Goal: Information Seeking & Learning: Learn about a topic

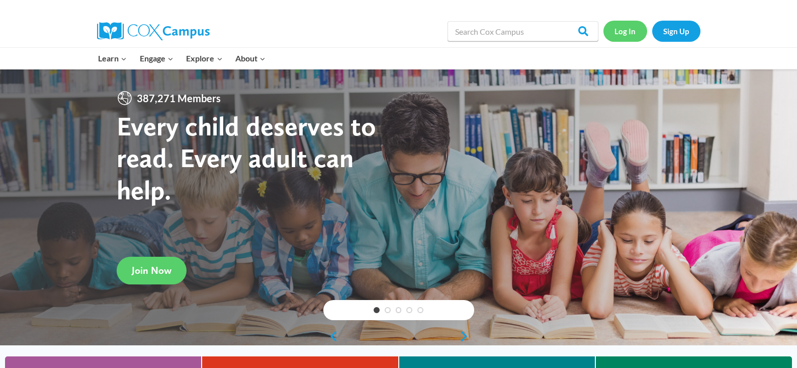
click at [631, 35] on link "Log In" at bounding box center [625, 31] width 44 height 21
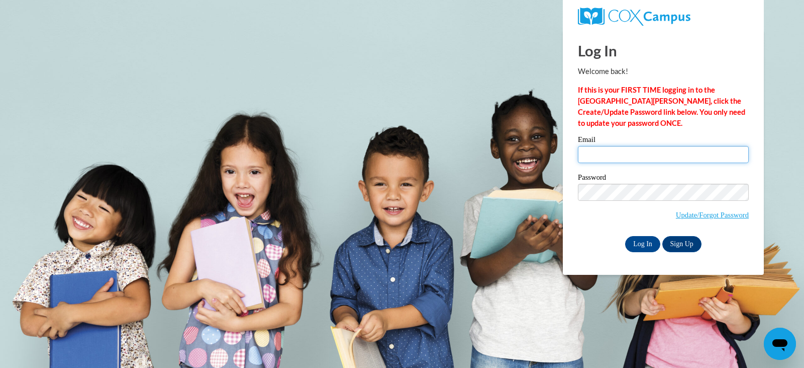
drag, startPoint x: 0, startPoint y: 0, endPoint x: 612, endPoint y: 153, distance: 631.2
click at [612, 153] on input "Email" at bounding box center [663, 154] width 171 height 17
type input "pbuck617@gmail.com"
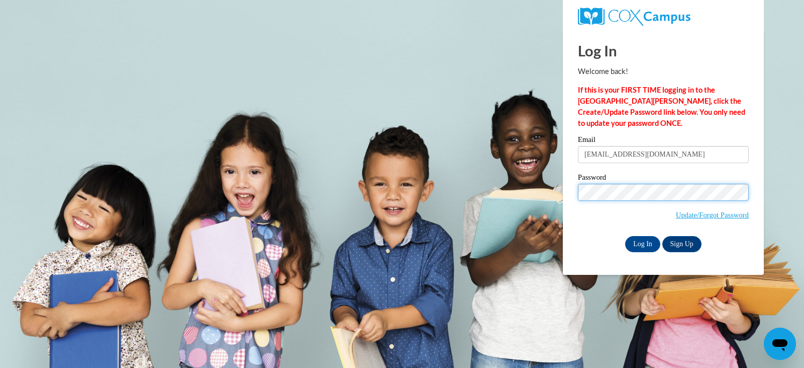
click at [625, 236] on input "Log In" at bounding box center [642, 244] width 35 height 16
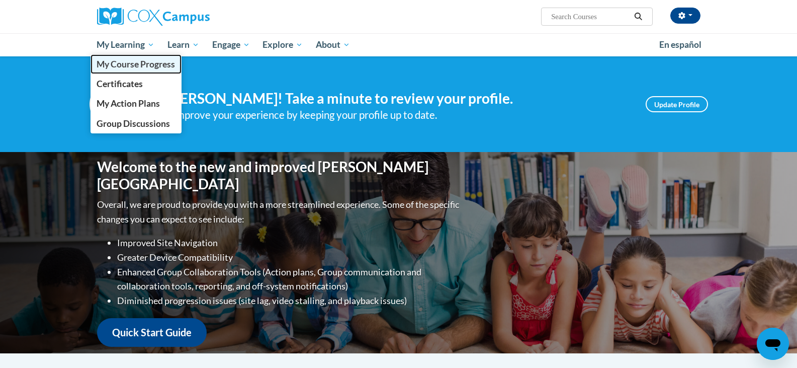
click at [133, 64] on span "My Course Progress" at bounding box center [136, 64] width 78 height 11
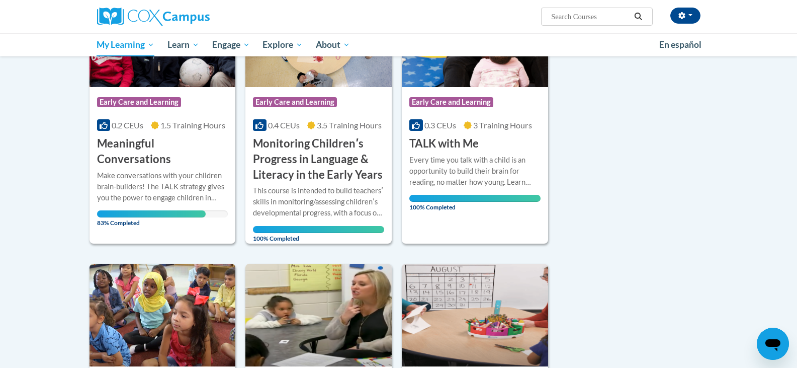
scroll to position [201, 0]
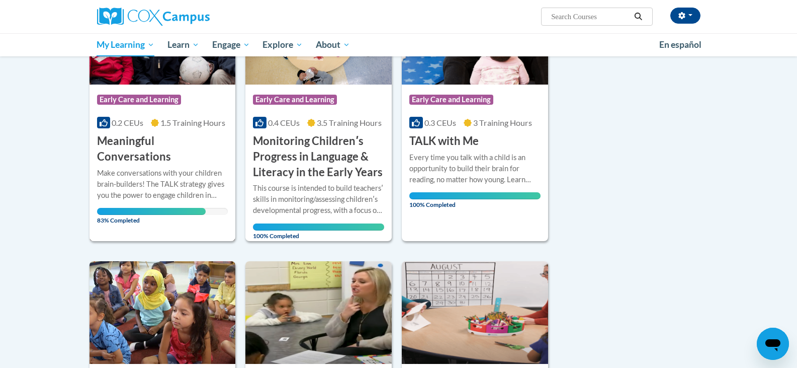
click at [152, 208] on span "83% Completed" at bounding box center [151, 216] width 109 height 16
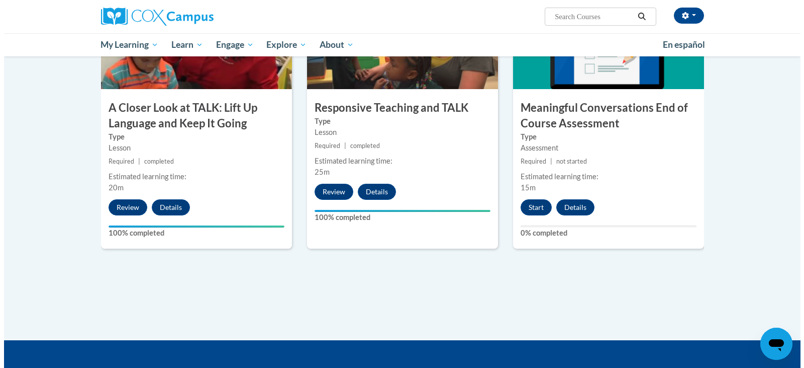
scroll to position [553, 0]
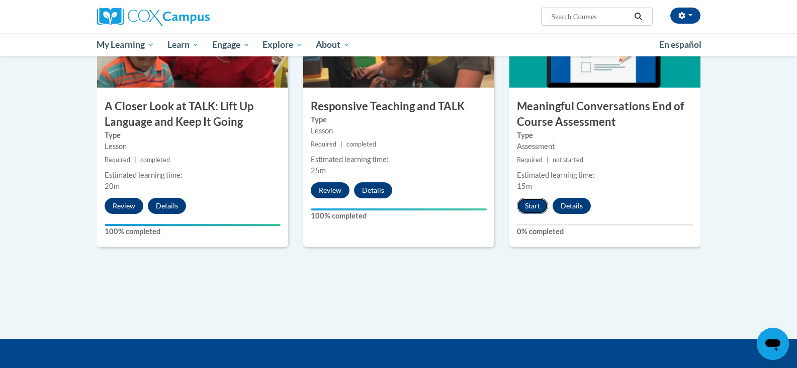
click at [529, 207] on button "Start" at bounding box center [532, 206] width 31 height 16
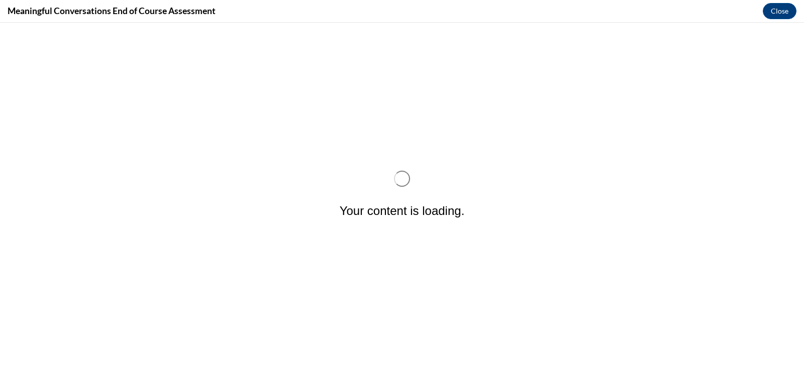
scroll to position [0, 0]
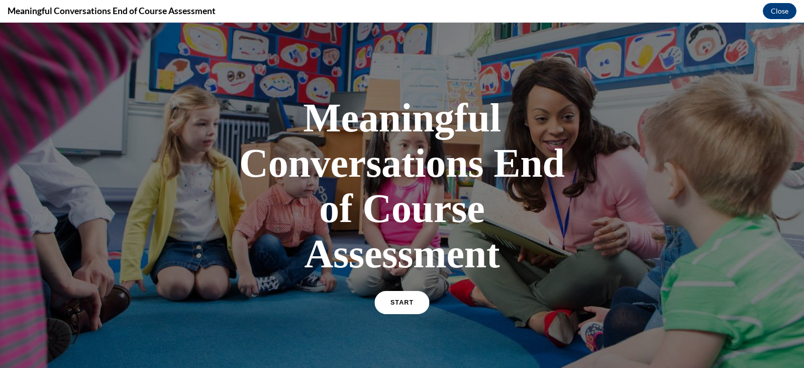
click at [385, 301] on link "START" at bounding box center [402, 302] width 55 height 23
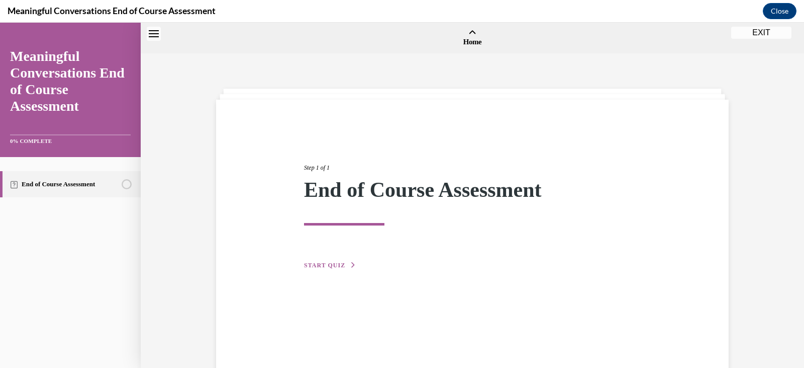
scroll to position [31, 0]
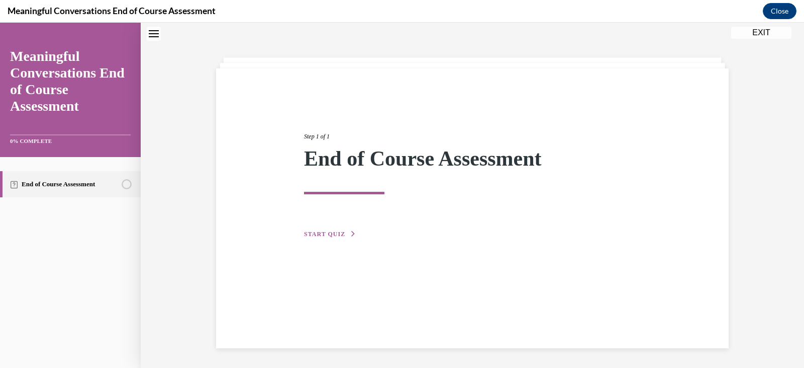
click at [322, 232] on span "START QUIZ" at bounding box center [324, 233] width 41 height 7
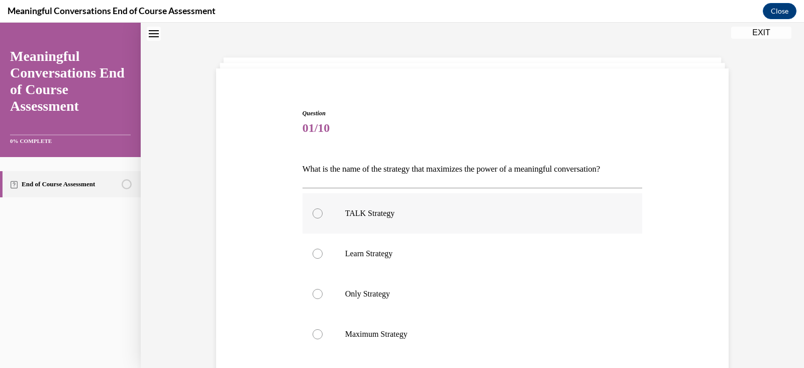
click at [313, 215] on div at bounding box center [318, 213] width 10 height 10
click at [313, 215] on input "TALK Strategy" at bounding box center [318, 213] width 10 height 10
radio input "true"
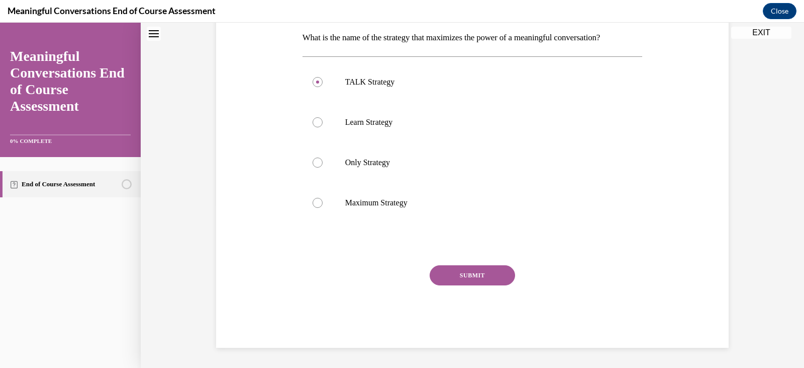
click at [447, 277] on button "SUBMIT" at bounding box center [472, 275] width 85 height 20
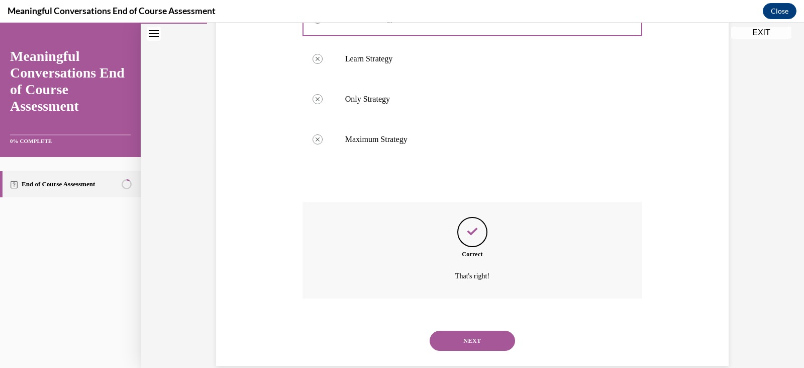
scroll to position [244, 0]
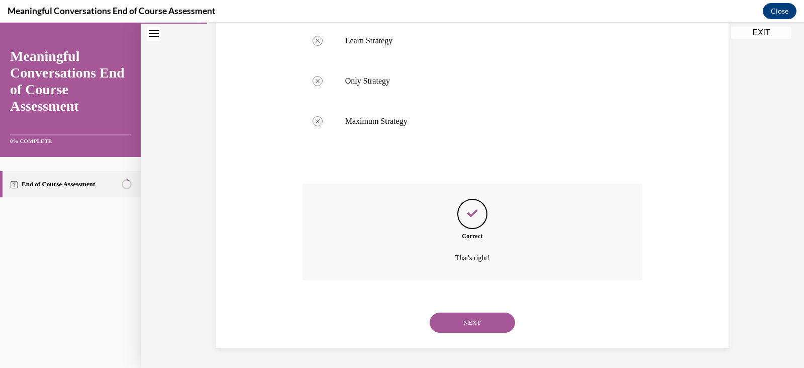
click at [469, 318] on button "NEXT" at bounding box center [472, 322] width 85 height 20
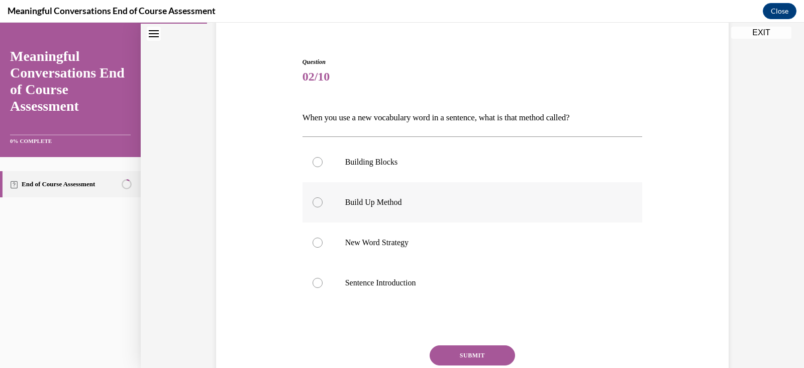
scroll to position [101, 0]
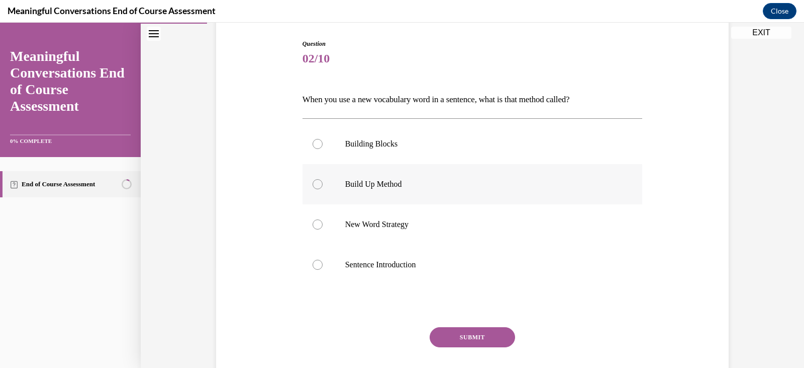
click at [313, 185] on div at bounding box center [318, 184] width 10 height 10
click at [313, 185] on input "Build Up Method" at bounding box center [318, 184] width 10 height 10
radio input "true"
click at [460, 338] on button "SUBMIT" at bounding box center [472, 337] width 85 height 20
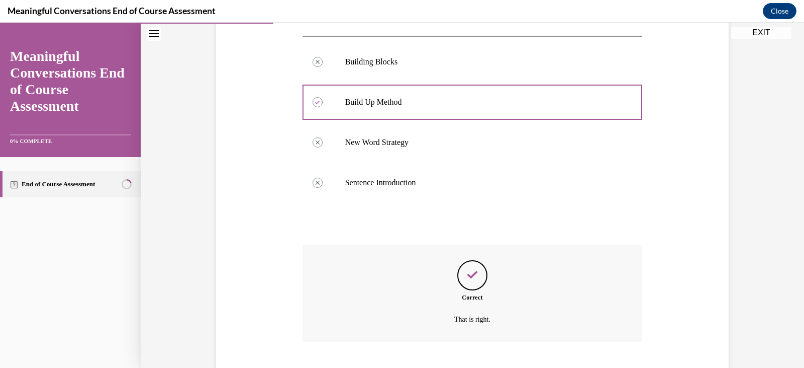
scroll to position [244, 0]
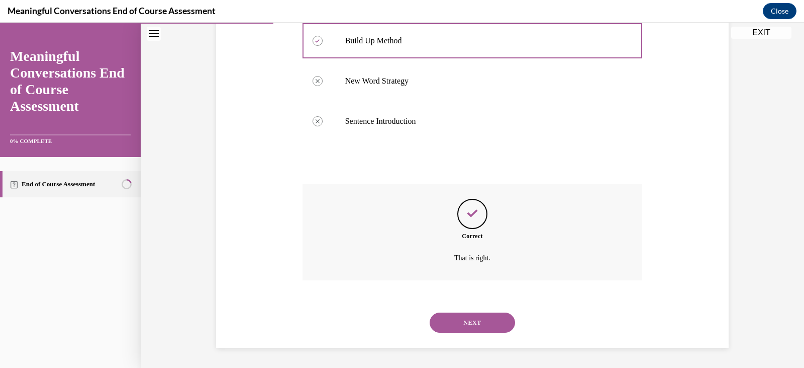
click at [462, 318] on button "NEXT" at bounding box center [472, 322] width 85 height 20
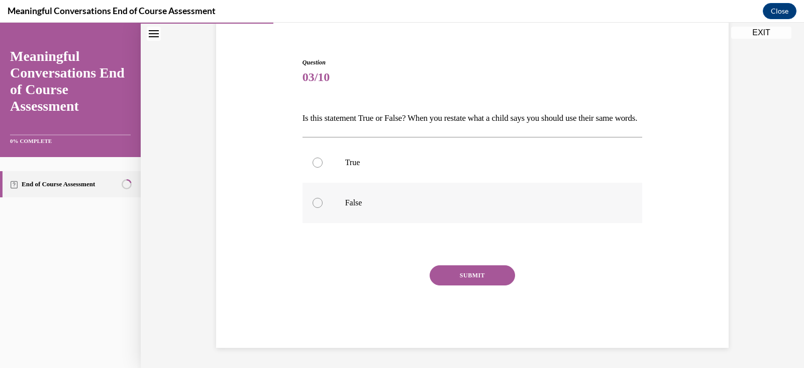
click at [313, 204] on div at bounding box center [318, 203] width 10 height 10
click at [313, 204] on input "False" at bounding box center [318, 203] width 10 height 10
radio input "true"
click at [459, 276] on button "SUBMIT" at bounding box center [472, 275] width 85 height 20
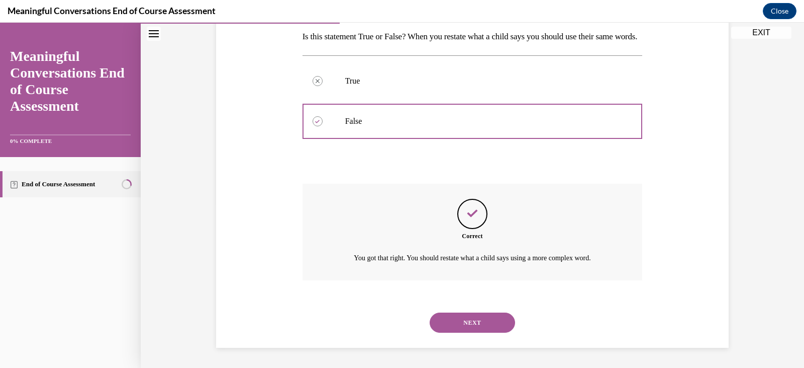
scroll to position [180, 0]
click at [459, 324] on button "NEXT" at bounding box center [472, 322] width 85 height 20
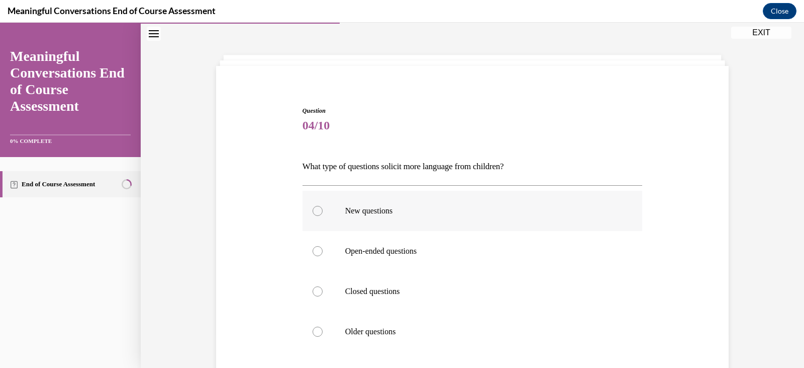
scroll to position [50, 0]
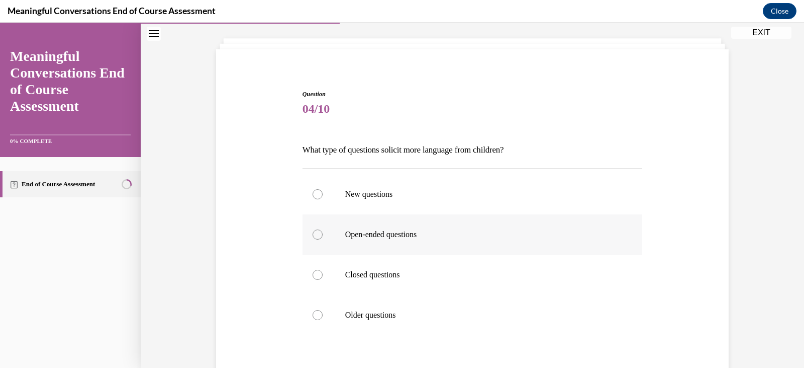
click at [313, 235] on div at bounding box center [318, 234] width 10 height 10
click at [313, 235] on input "Open-ended questions" at bounding box center [318, 234] width 10 height 10
radio input "true"
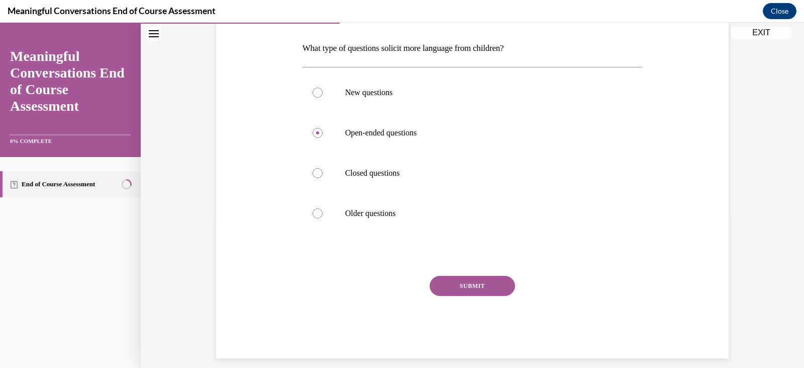
scroll to position [162, 0]
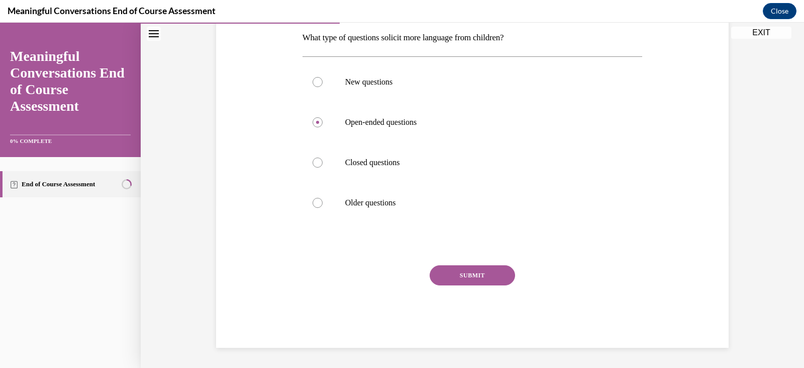
click at [446, 278] on button "SUBMIT" at bounding box center [472, 275] width 85 height 20
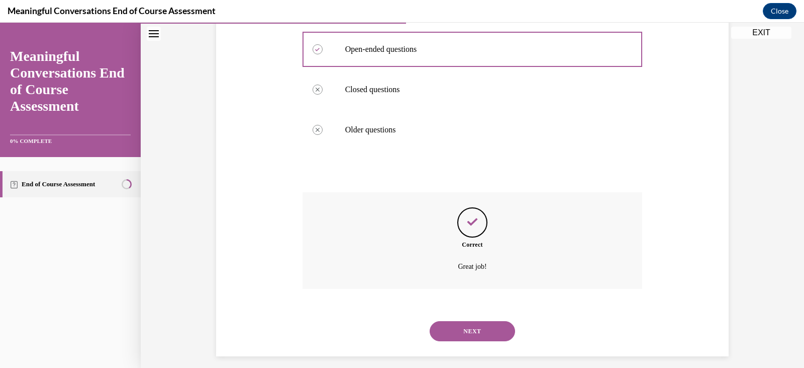
scroll to position [244, 0]
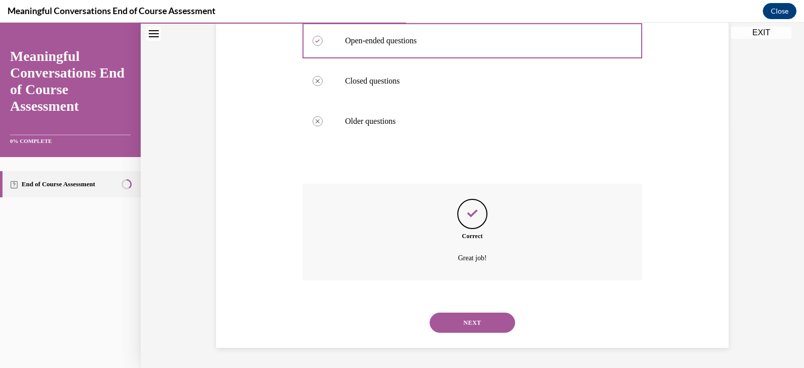
click at [444, 322] on button "NEXT" at bounding box center [472, 322] width 85 height 20
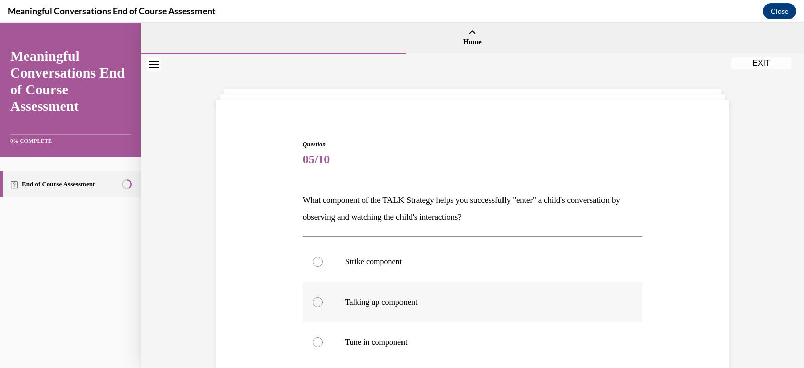
scroll to position [50, 0]
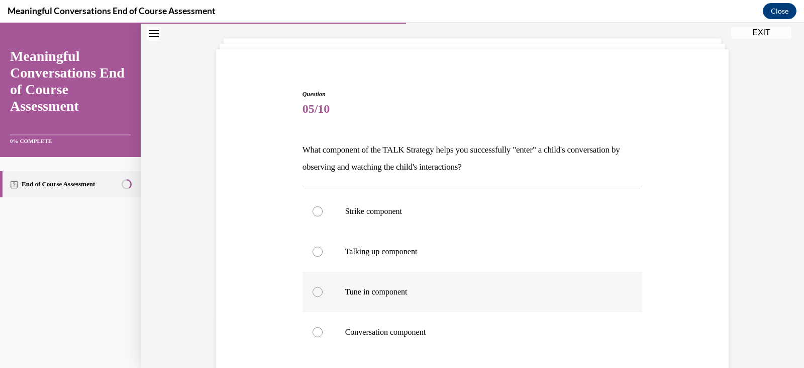
click at [313, 292] on div at bounding box center [318, 292] width 10 height 10
click at [313, 292] on input "Tune in component" at bounding box center [318, 292] width 10 height 10
radio input "true"
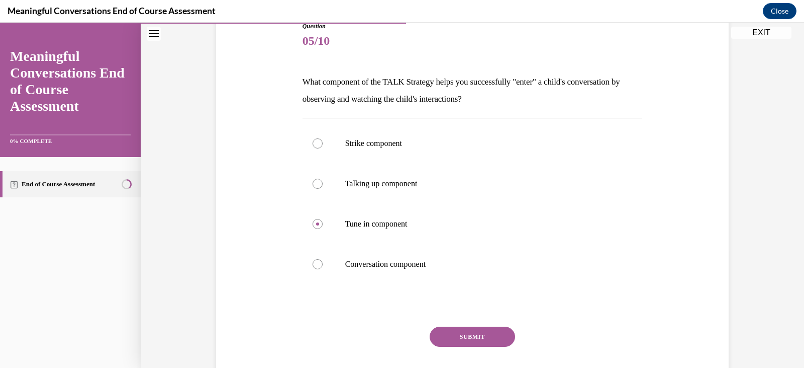
scroll to position [101, 0]
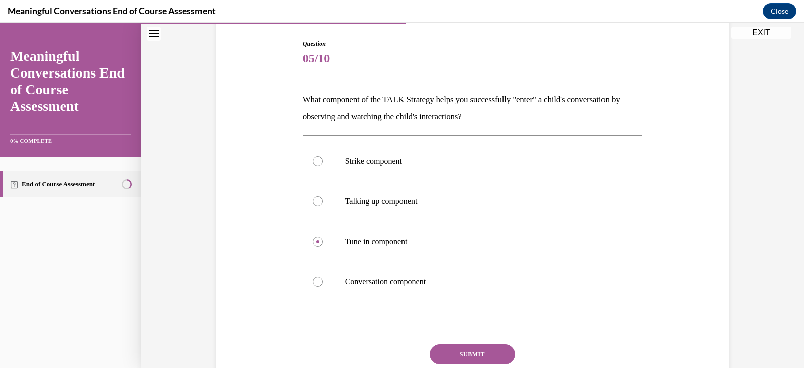
click at [442, 354] on button "SUBMIT" at bounding box center [472, 354] width 85 height 20
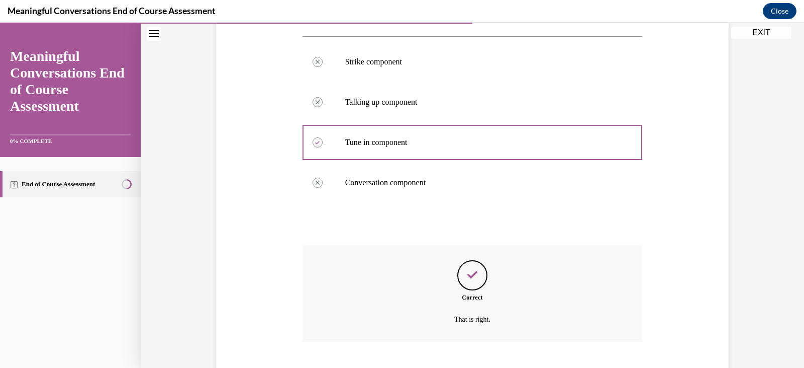
scroll to position [261, 0]
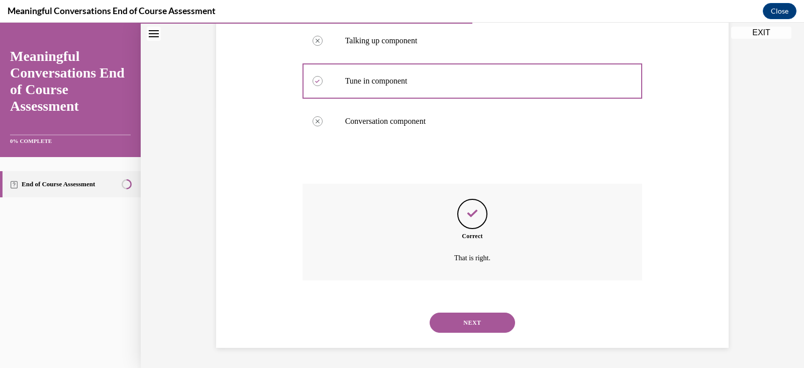
click at [475, 325] on button "NEXT" at bounding box center [472, 322] width 85 height 20
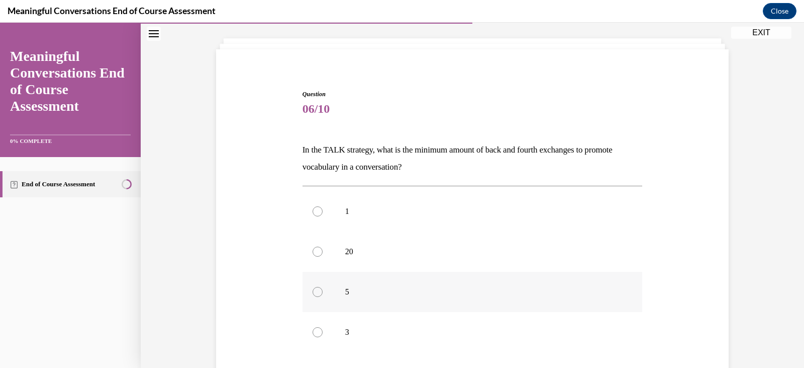
scroll to position [101, 0]
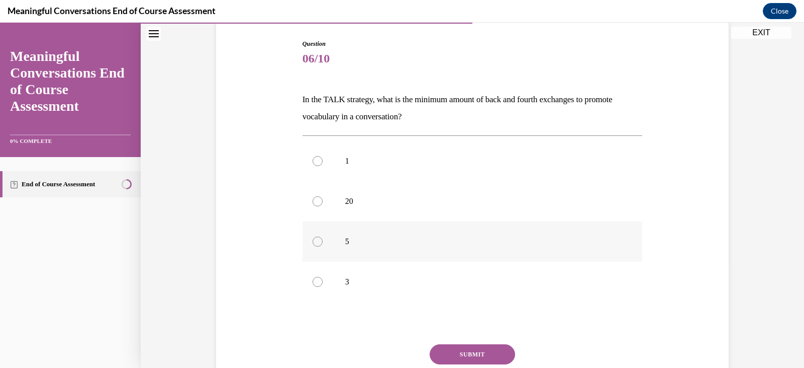
click at [313, 246] on div at bounding box center [318, 241] width 10 height 10
click at [313, 246] on input "5" at bounding box center [318, 241] width 10 height 10
radio input "true"
click at [459, 355] on button "SUBMIT" at bounding box center [472, 354] width 85 height 20
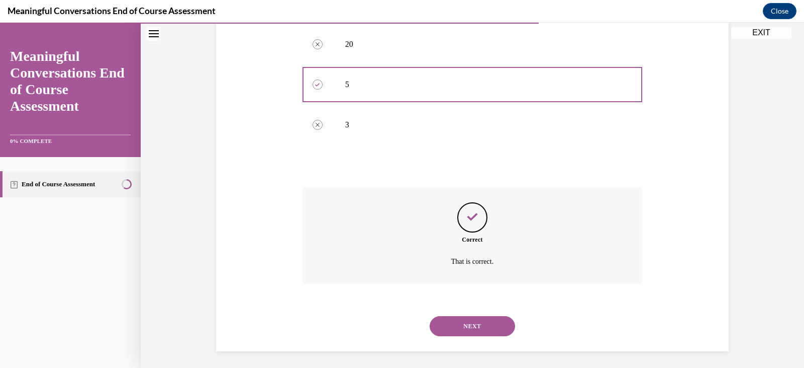
scroll to position [261, 0]
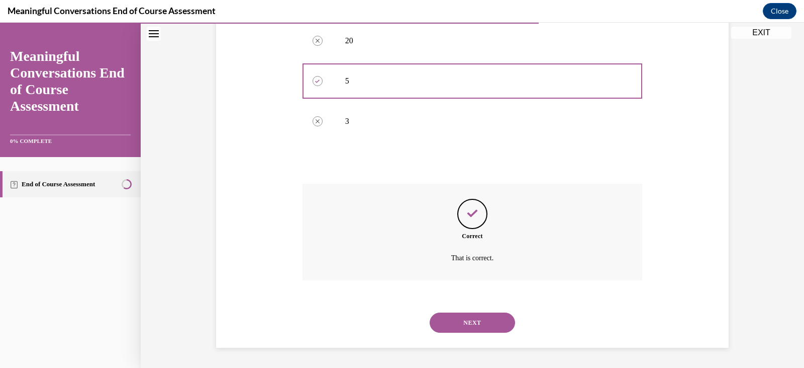
click at [466, 320] on button "NEXT" at bounding box center [472, 322] width 85 height 20
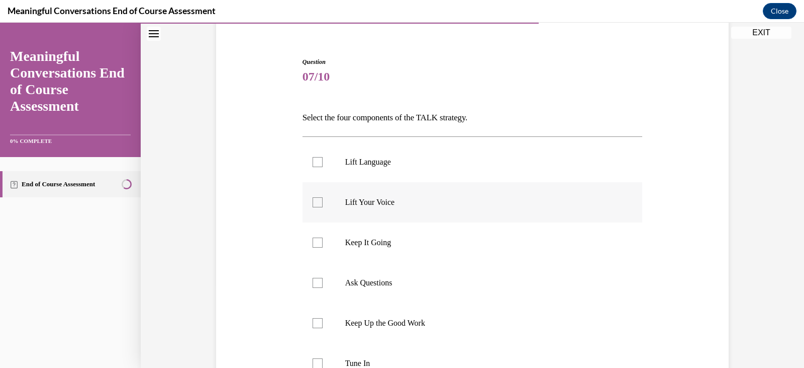
scroll to position [101, 0]
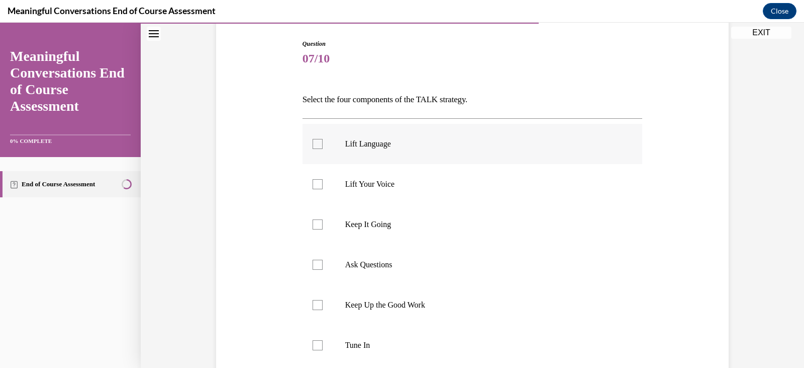
click at [313, 147] on div at bounding box center [318, 144] width 10 height 10
click at [313, 147] on input "Lift Language" at bounding box center [318, 144] width 10 height 10
checkbox input "true"
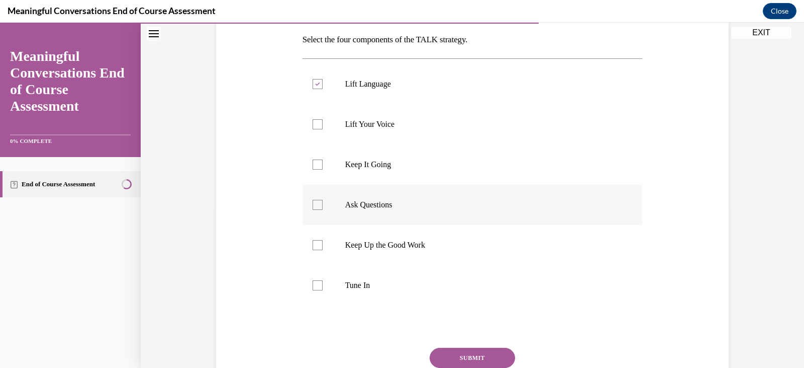
scroll to position [201, 0]
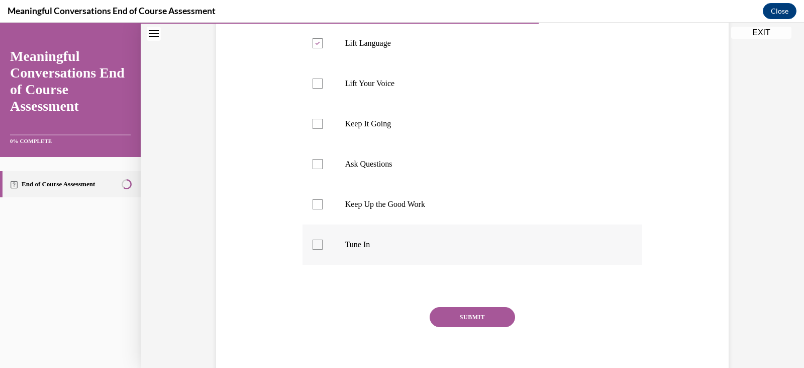
click at [315, 245] on div at bounding box center [318, 244] width 10 height 10
click at [315, 245] on input "Tune In" at bounding box center [318, 244] width 10 height 10
checkbox input "true"
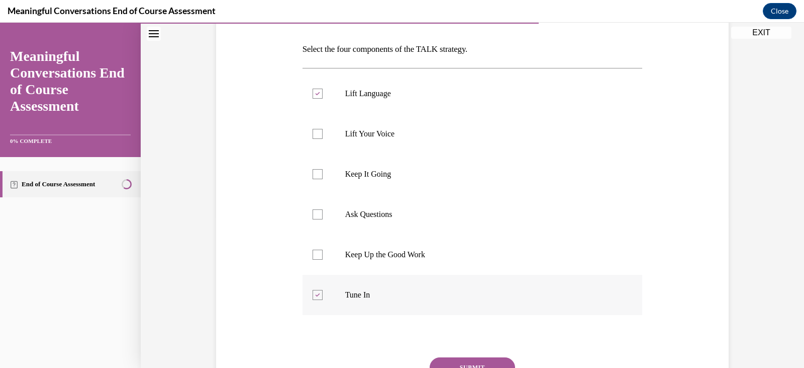
scroll to position [101, 0]
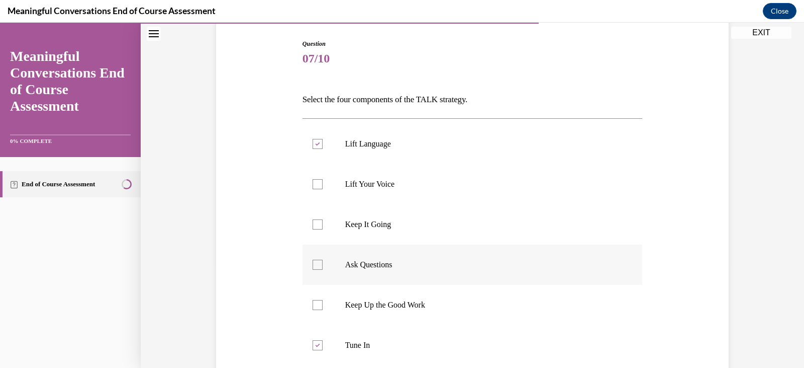
click at [314, 264] on div at bounding box center [318, 264] width 10 height 10
click at [314, 264] on input "Ask Questions" at bounding box center [318, 264] width 10 height 10
checkbox input "true"
click at [316, 224] on div at bounding box center [318, 224] width 10 height 10
click at [316, 224] on input "Keep It Going" at bounding box center [318, 224] width 10 height 10
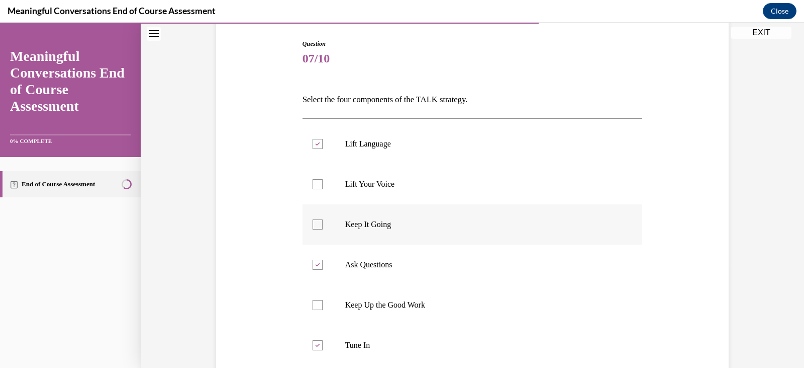
checkbox input "true"
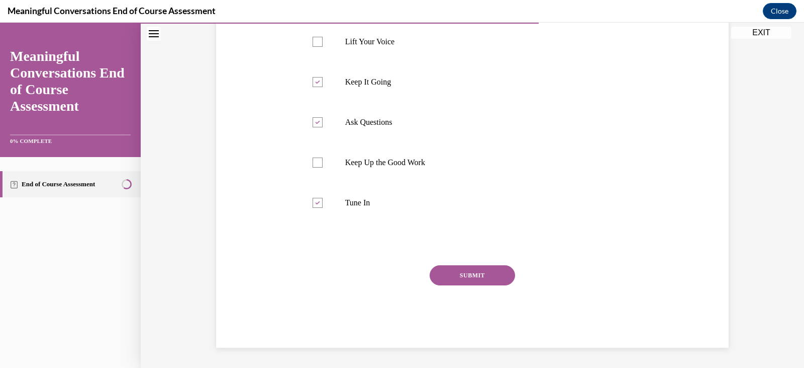
click at [468, 278] on button "SUBMIT" at bounding box center [472, 275] width 85 height 20
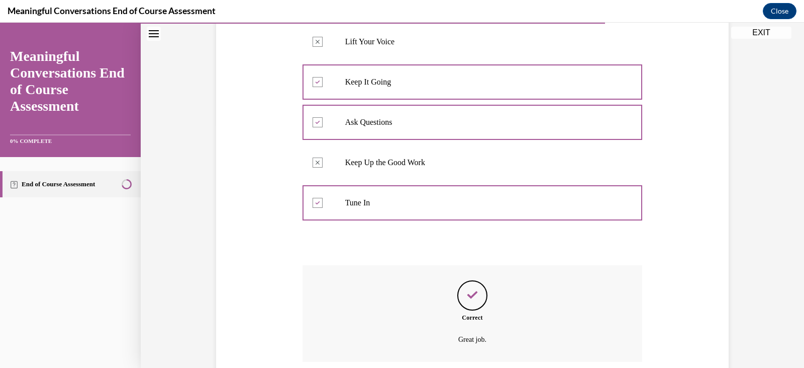
scroll to position [324, 0]
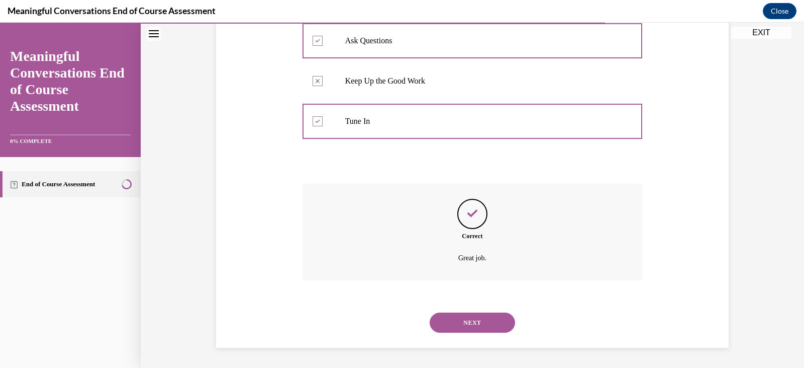
click at [471, 324] on button "NEXT" at bounding box center [472, 322] width 85 height 20
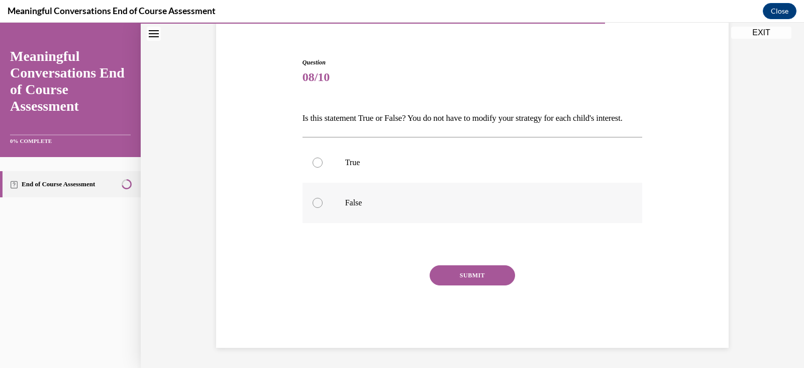
click at [313, 201] on div at bounding box center [318, 203] width 10 height 10
click at [313, 201] on input "False" at bounding box center [318, 203] width 10 height 10
radio input "true"
click at [313, 201] on div at bounding box center [318, 203] width 10 height 10
click at [313, 201] on input "False" at bounding box center [318, 203] width 10 height 10
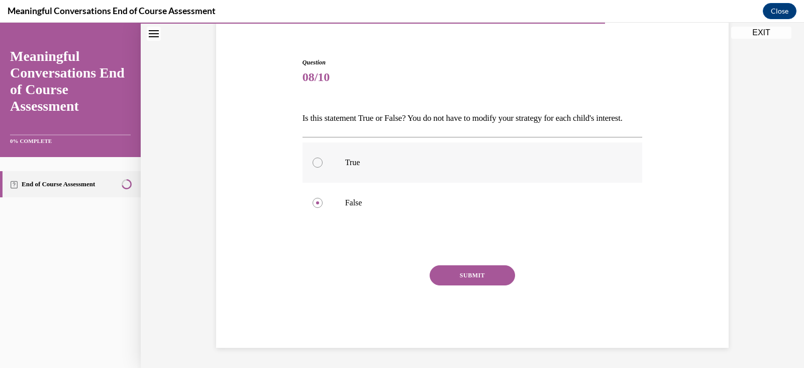
click at [313, 165] on div at bounding box center [318, 162] width 10 height 10
click at [313, 165] on input "True" at bounding box center [318, 162] width 10 height 10
radio input "true"
click at [313, 202] on div at bounding box center [318, 203] width 10 height 10
click at [313, 202] on input "False" at bounding box center [318, 203] width 10 height 10
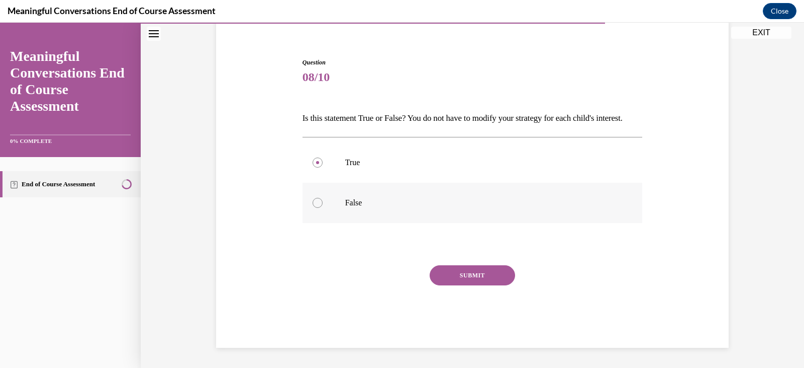
radio input "true"
click at [461, 271] on button "SUBMIT" at bounding box center [472, 275] width 85 height 20
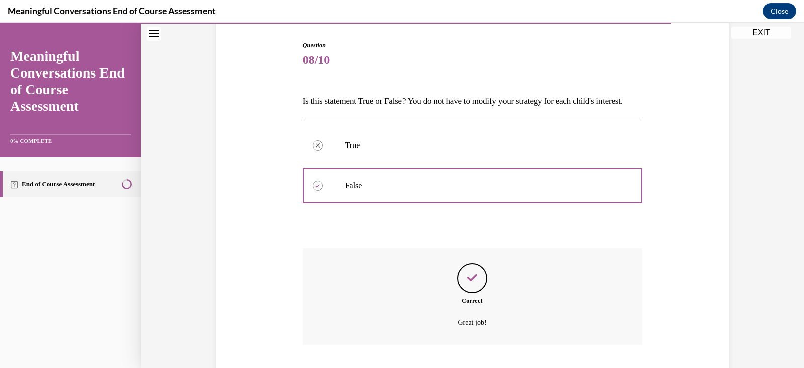
scroll to position [180, 0]
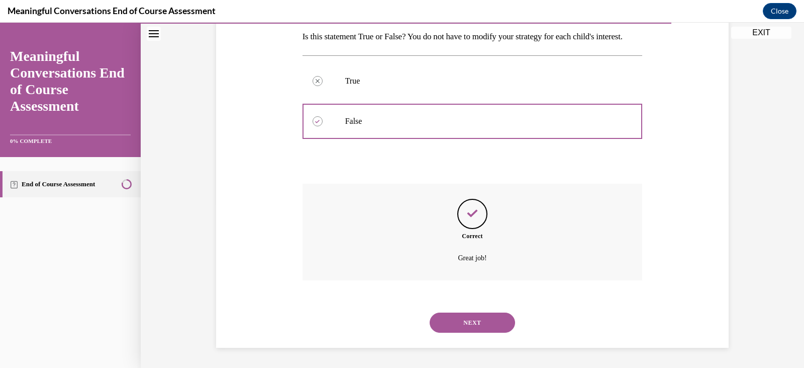
click at [473, 319] on button "NEXT" at bounding box center [472, 322] width 85 height 20
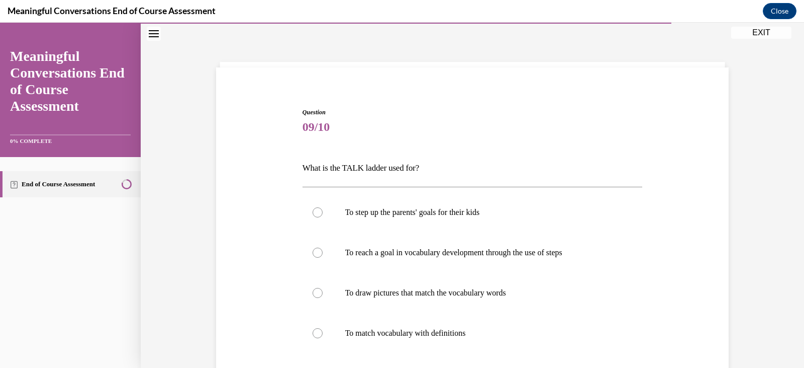
scroll to position [50, 0]
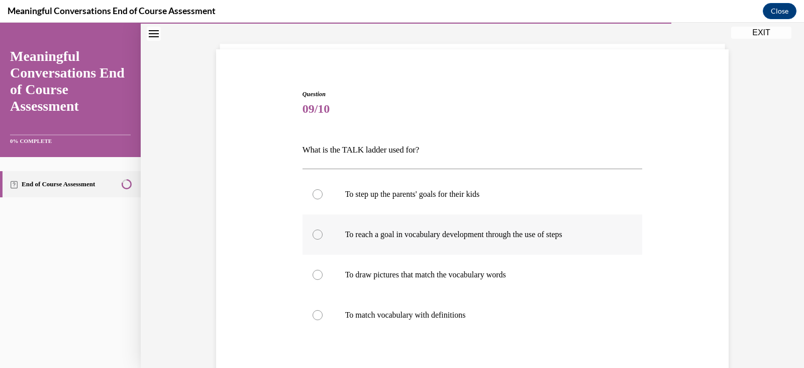
click at [314, 237] on div at bounding box center [318, 234] width 10 height 10
click at [314, 237] on input "To reach a goal in vocabulary development through the use of steps" at bounding box center [318, 234] width 10 height 10
radio input "true"
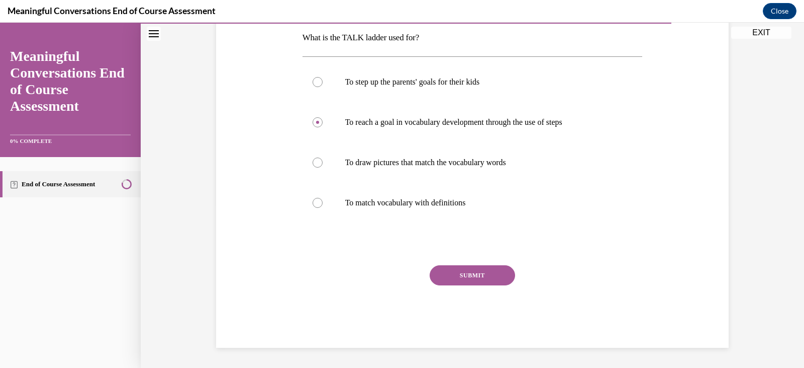
click at [476, 277] on button "SUBMIT" at bounding box center [472, 275] width 85 height 20
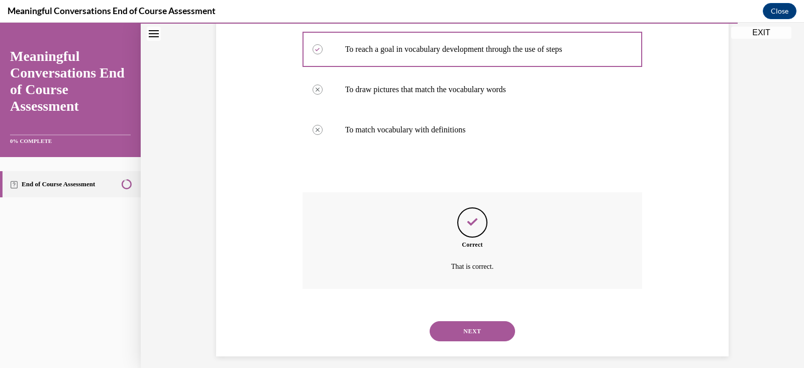
scroll to position [244, 0]
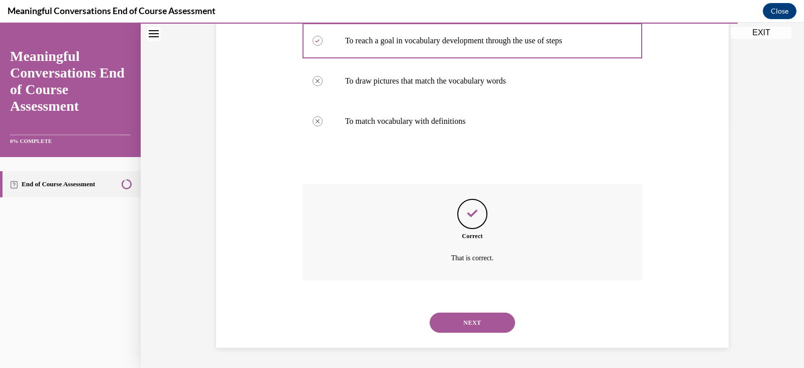
click at [471, 321] on button "NEXT" at bounding box center [472, 322] width 85 height 20
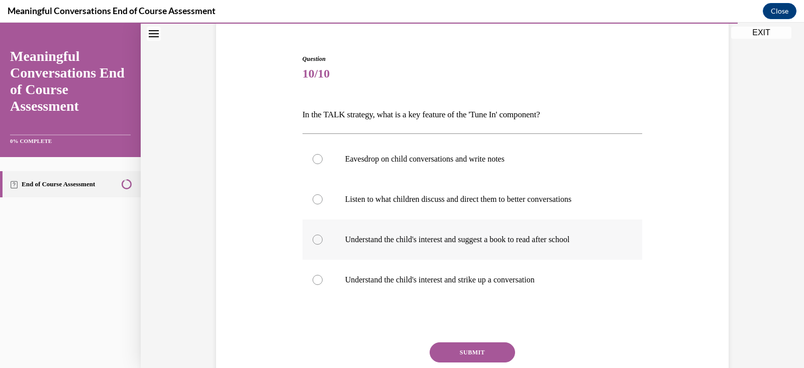
scroll to position [101, 0]
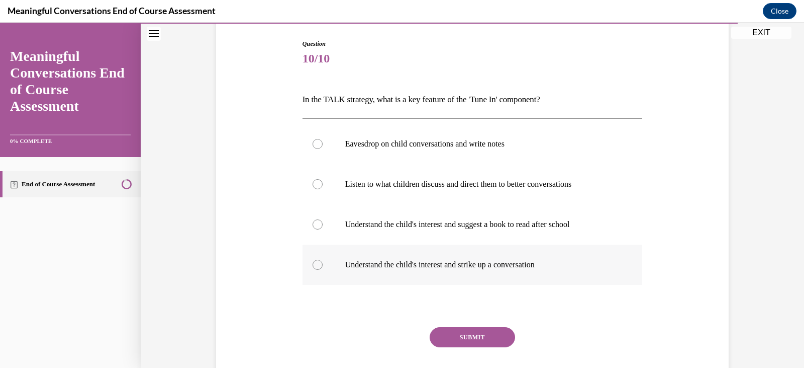
click at [314, 263] on div at bounding box center [318, 264] width 10 height 10
click at [314, 263] on input "Understand the child's interest and strike up a conversation" at bounding box center [318, 264] width 10 height 10
radio input "true"
click at [471, 336] on button "SUBMIT" at bounding box center [472, 337] width 85 height 20
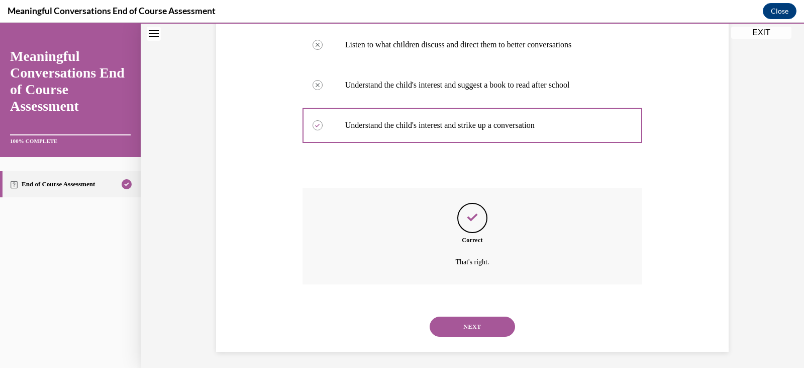
scroll to position [244, 0]
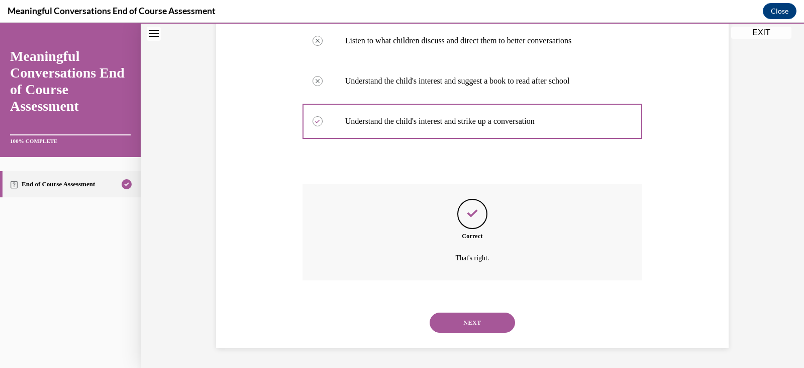
click at [463, 322] on button "NEXT" at bounding box center [472, 322] width 85 height 20
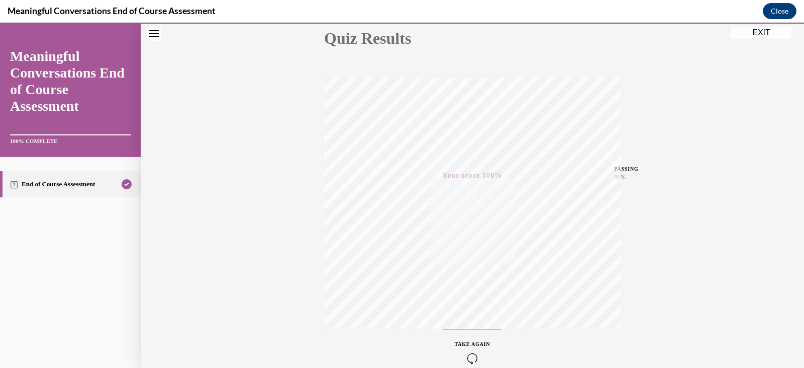
scroll to position [0, 0]
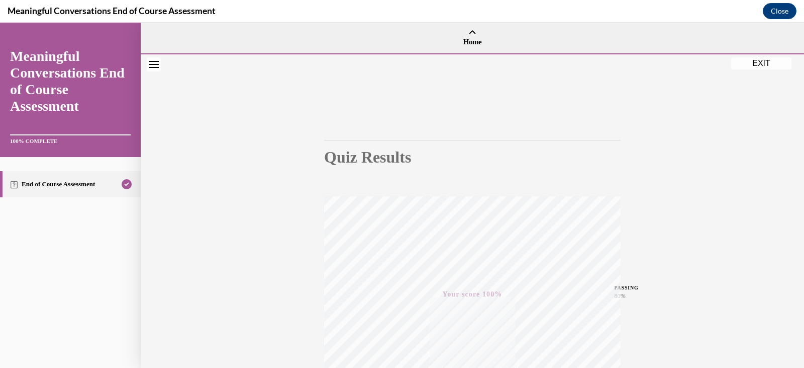
click at [762, 59] on button "EXIT" at bounding box center [762, 63] width 60 height 12
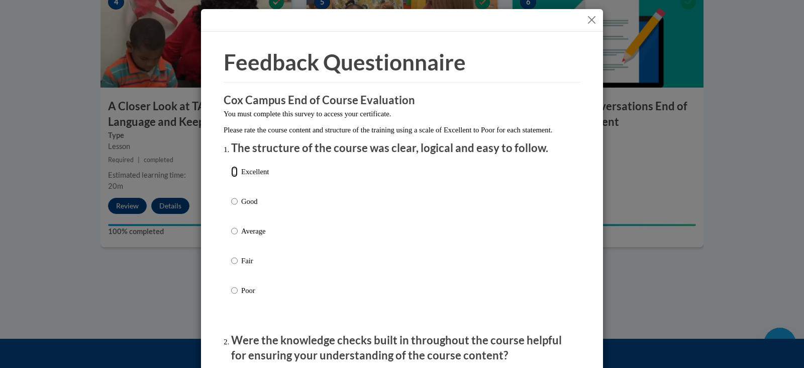
click at [231, 177] on input "Excellent" at bounding box center [234, 171] width 7 height 11
radio input "true"
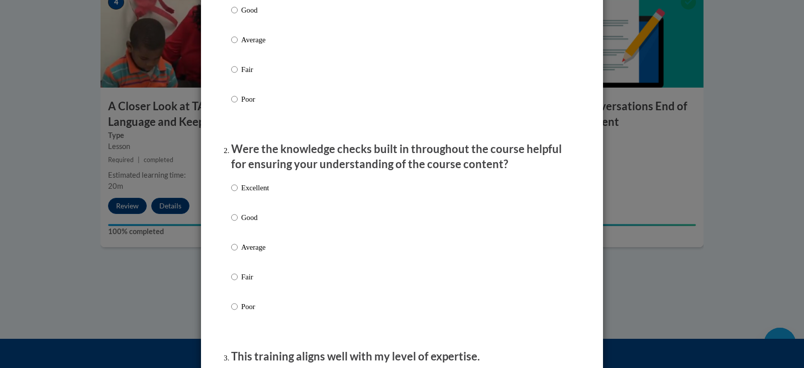
scroll to position [201, 0]
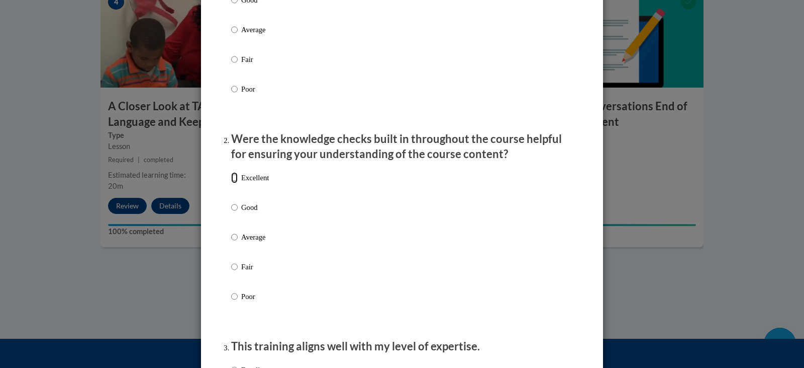
click at [232, 183] on input "Excellent" at bounding box center [234, 177] width 7 height 11
radio input "true"
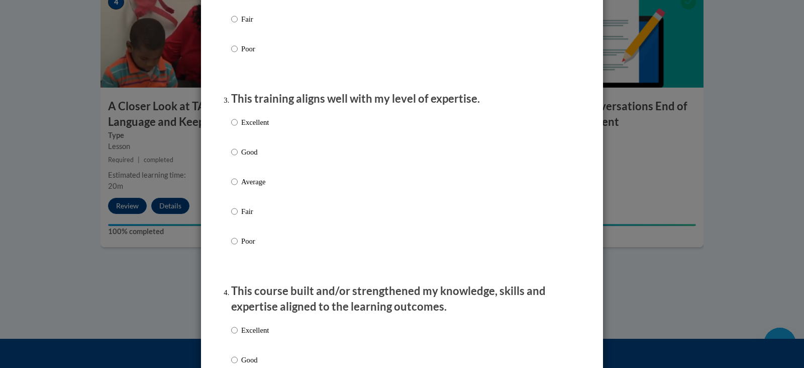
scroll to position [452, 0]
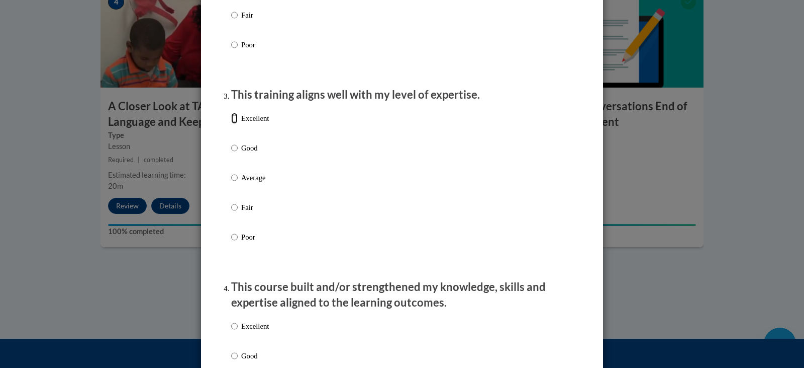
click at [231, 124] on input "Excellent" at bounding box center [234, 118] width 7 height 11
radio input "true"
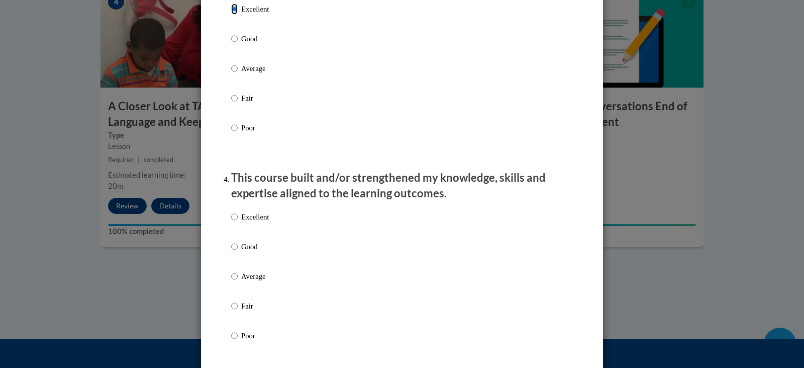
scroll to position [603, 0]
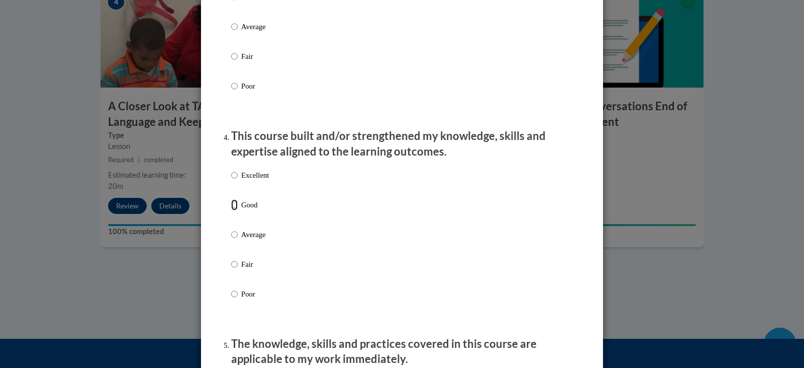
click at [231, 210] on input "Good" at bounding box center [234, 204] width 7 height 11
radio input "true"
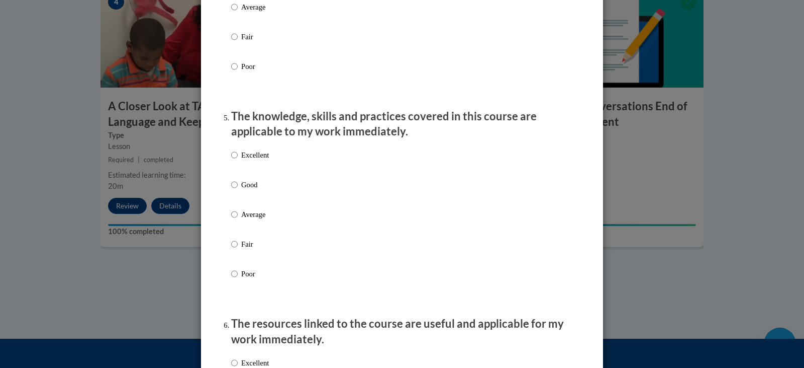
scroll to position [855, 0]
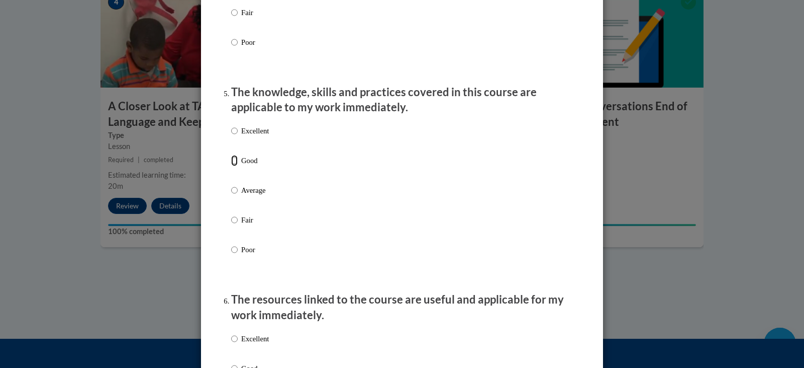
click at [232, 166] on input "Good" at bounding box center [234, 160] width 7 height 11
radio input "true"
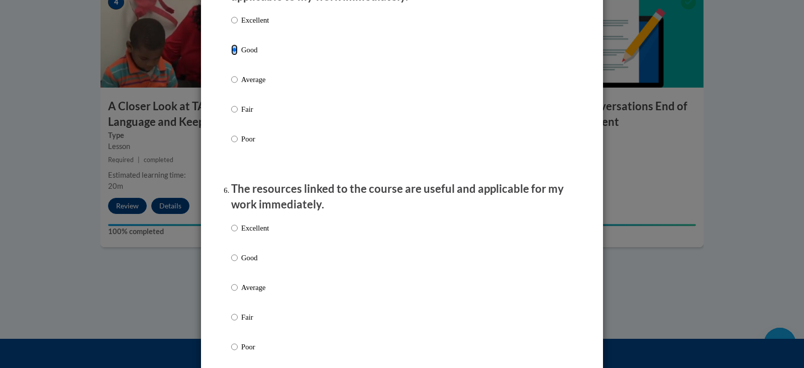
scroll to position [1006, 0]
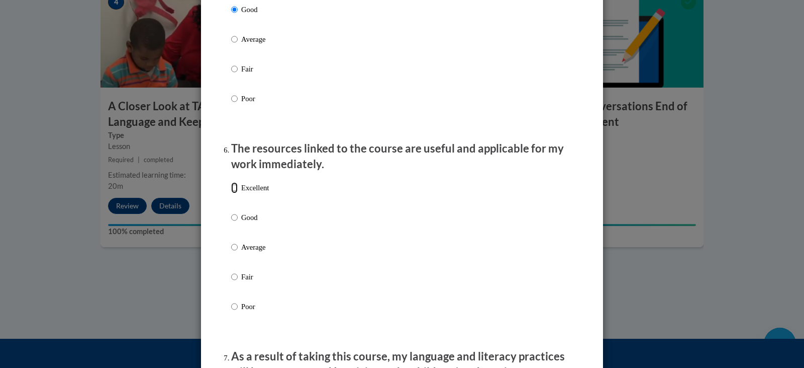
click at [231, 193] on input "Excellent" at bounding box center [234, 187] width 7 height 11
radio input "true"
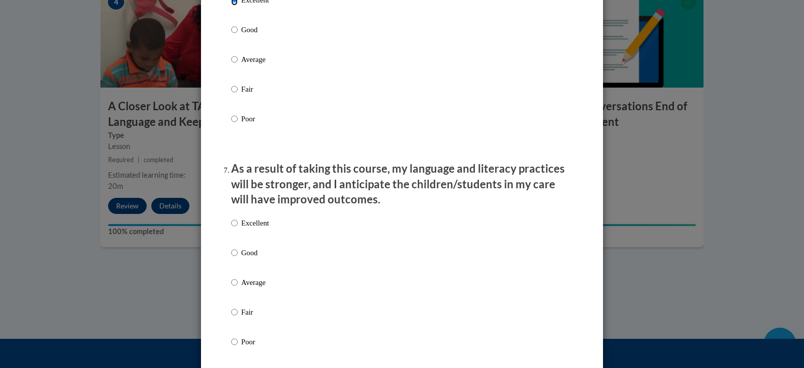
scroll to position [1056, 0]
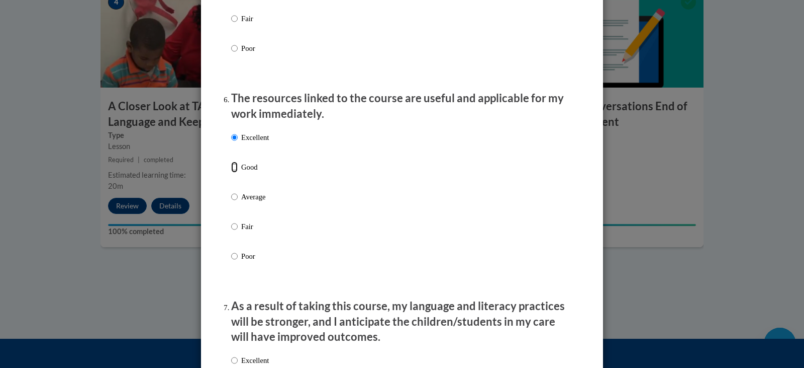
click at [231, 172] on input "Good" at bounding box center [234, 166] width 7 height 11
radio input "true"
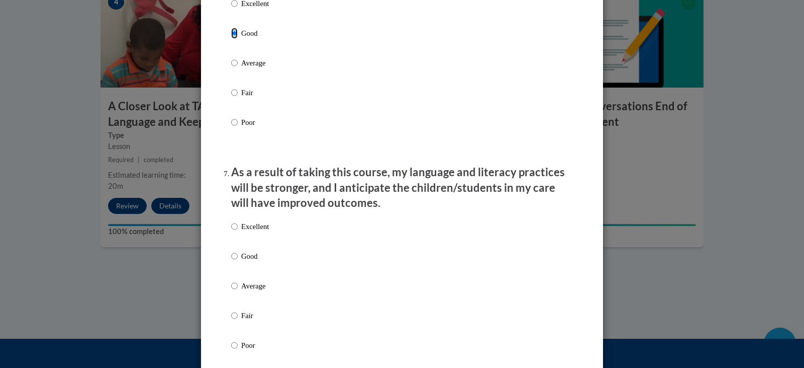
scroll to position [1207, 0]
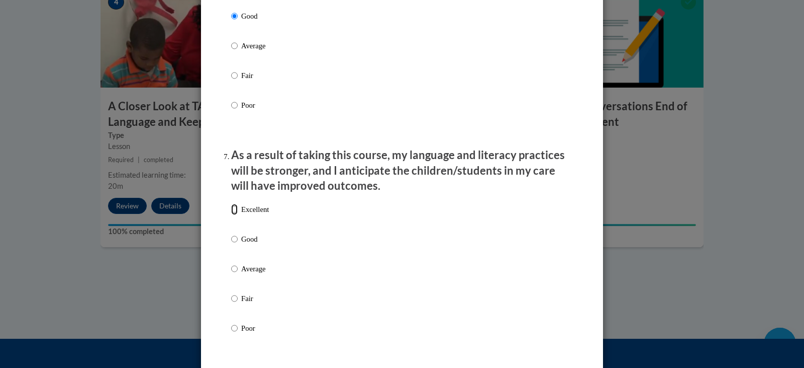
click at [231, 215] on input "Excellent" at bounding box center [234, 209] width 7 height 11
radio input "true"
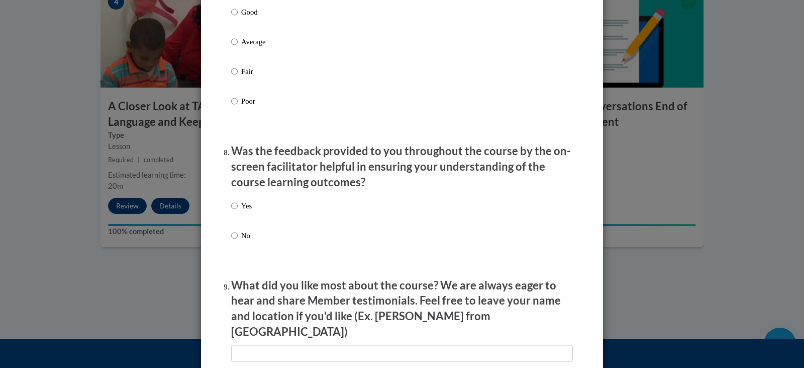
scroll to position [1458, 0]
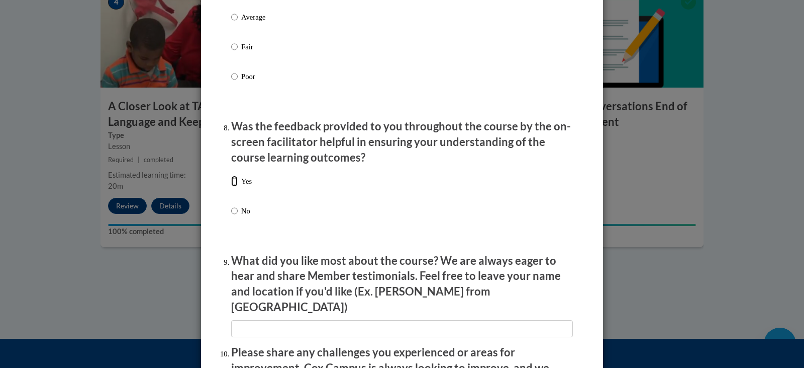
click at [231, 185] on input "Yes" at bounding box center [234, 180] width 7 height 11
radio input "true"
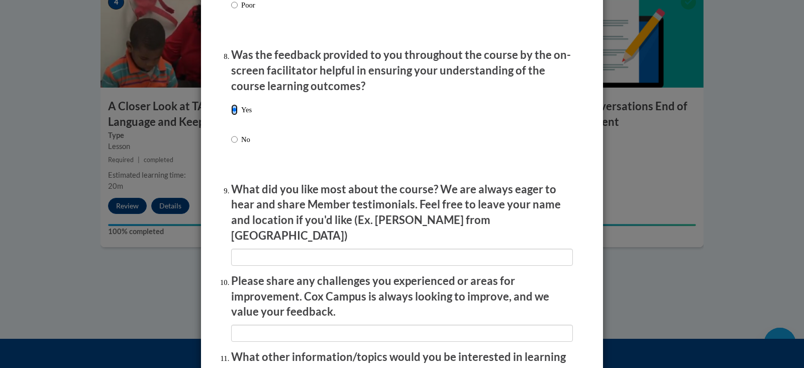
scroll to position [1559, 0]
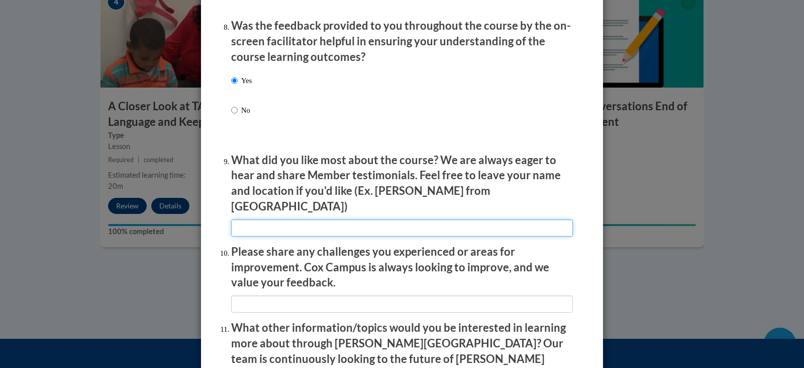
click at [244, 219] on input "textbox" at bounding box center [402, 227] width 342 height 17
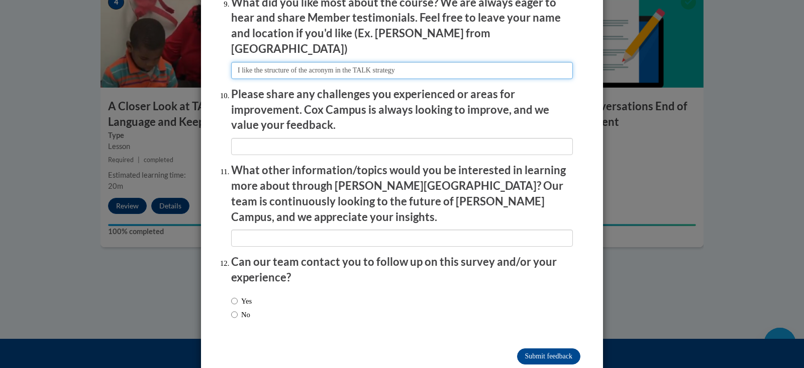
scroll to position [1721, 0]
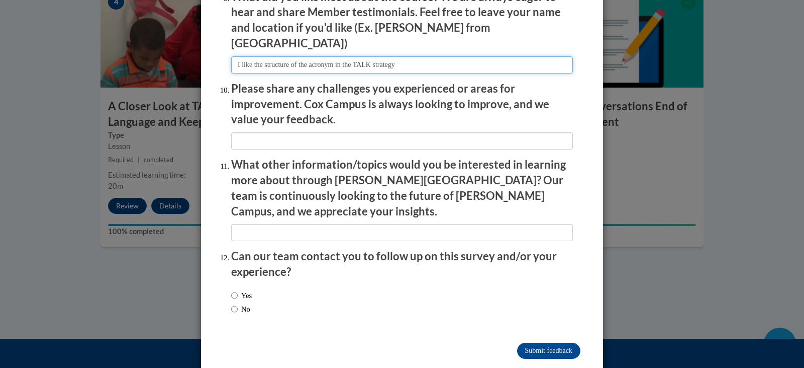
type input "I like the structure of the acronym in the TALK strategy"
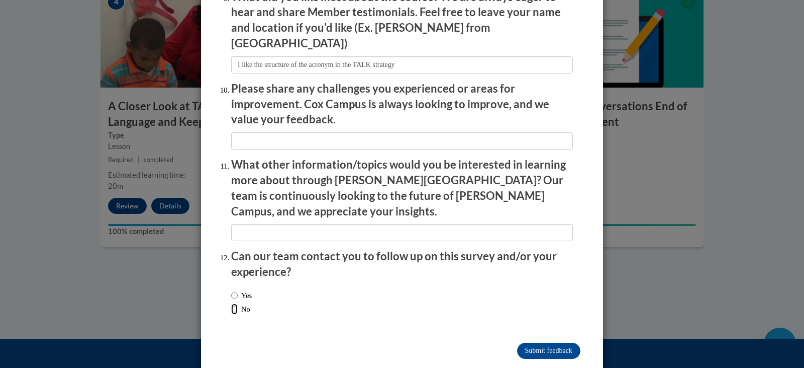
click at [231, 303] on input "No" at bounding box center [234, 308] width 7 height 11
radio input "true"
click at [545, 342] on input "Submit feedback" at bounding box center [548, 350] width 63 height 16
